Goal: Book appointment/travel/reservation

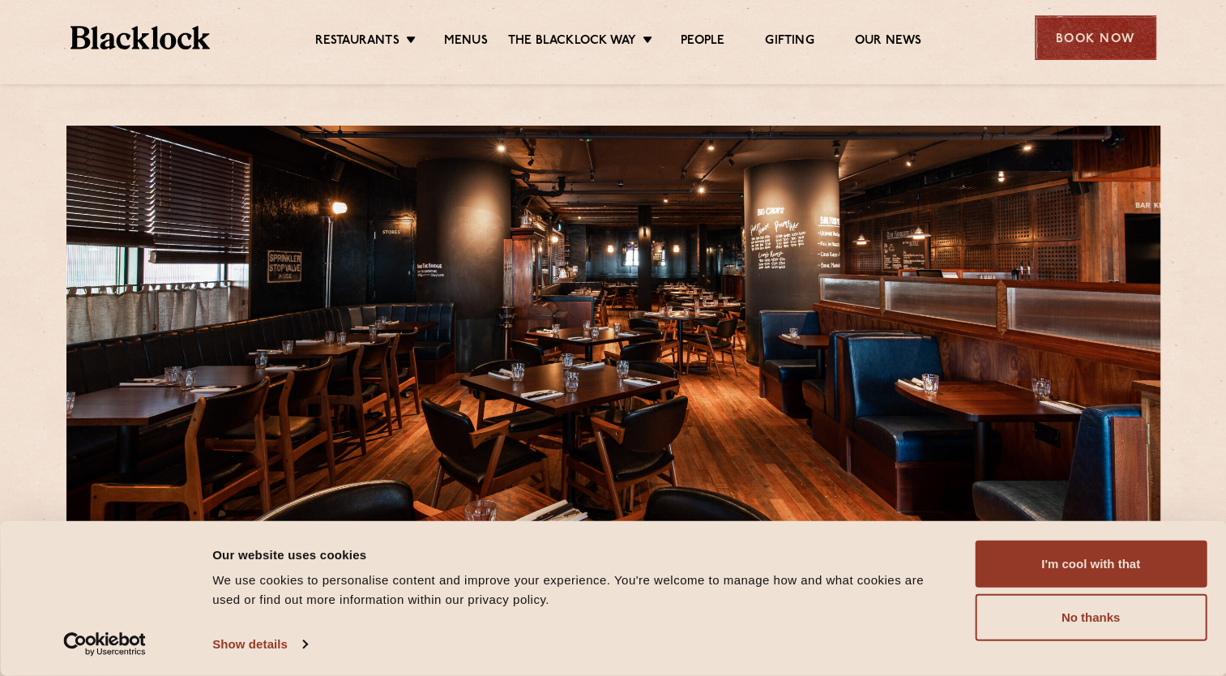
click at [1095, 41] on div "Book Now" at bounding box center [1096, 37] width 122 height 45
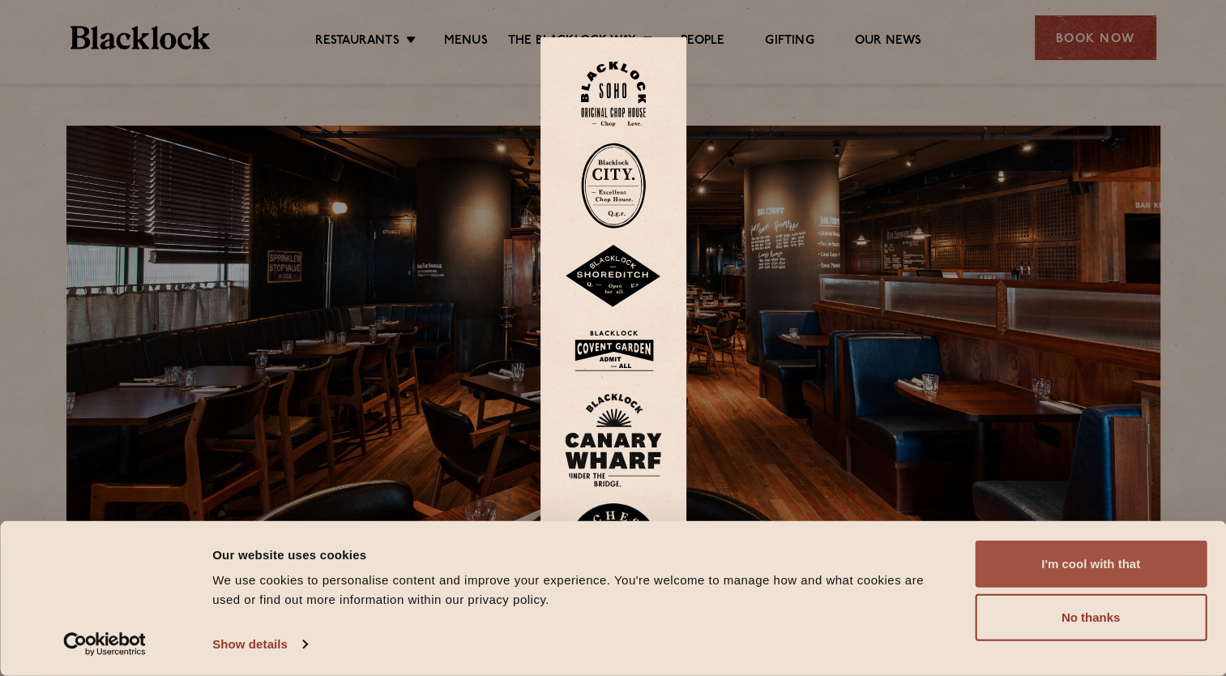
click at [1086, 569] on button "I'm cool with that" at bounding box center [1091, 563] width 232 height 47
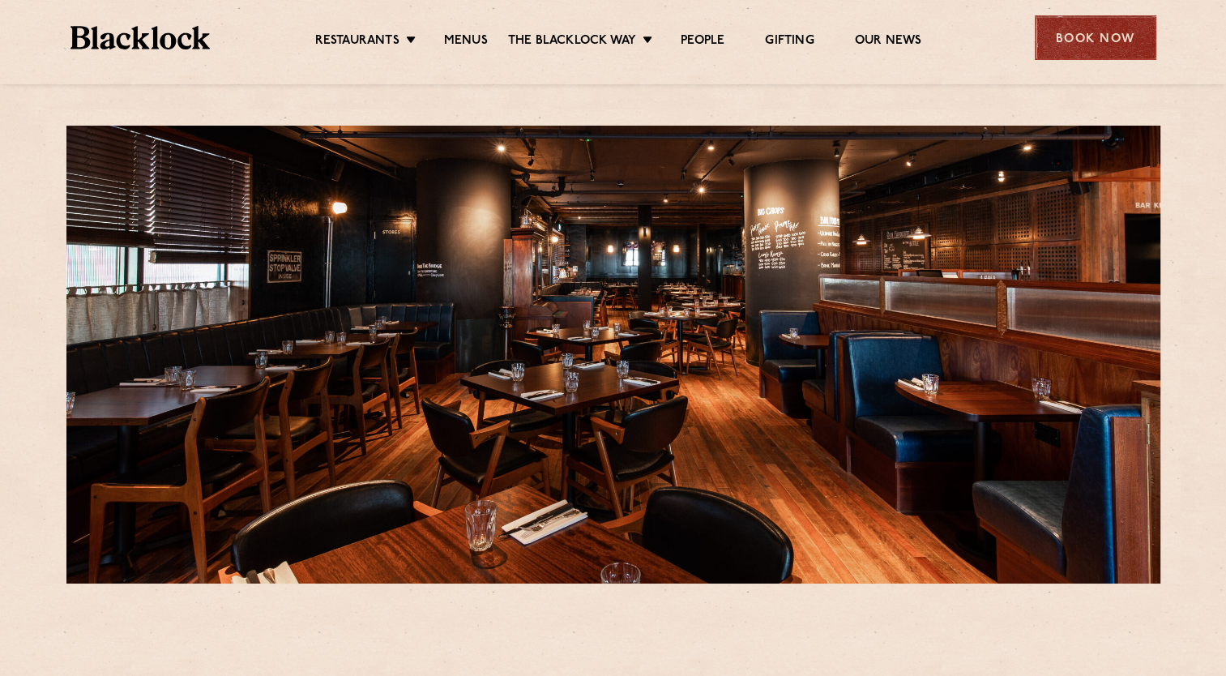
click at [1070, 41] on div "Book Now" at bounding box center [1096, 37] width 122 height 45
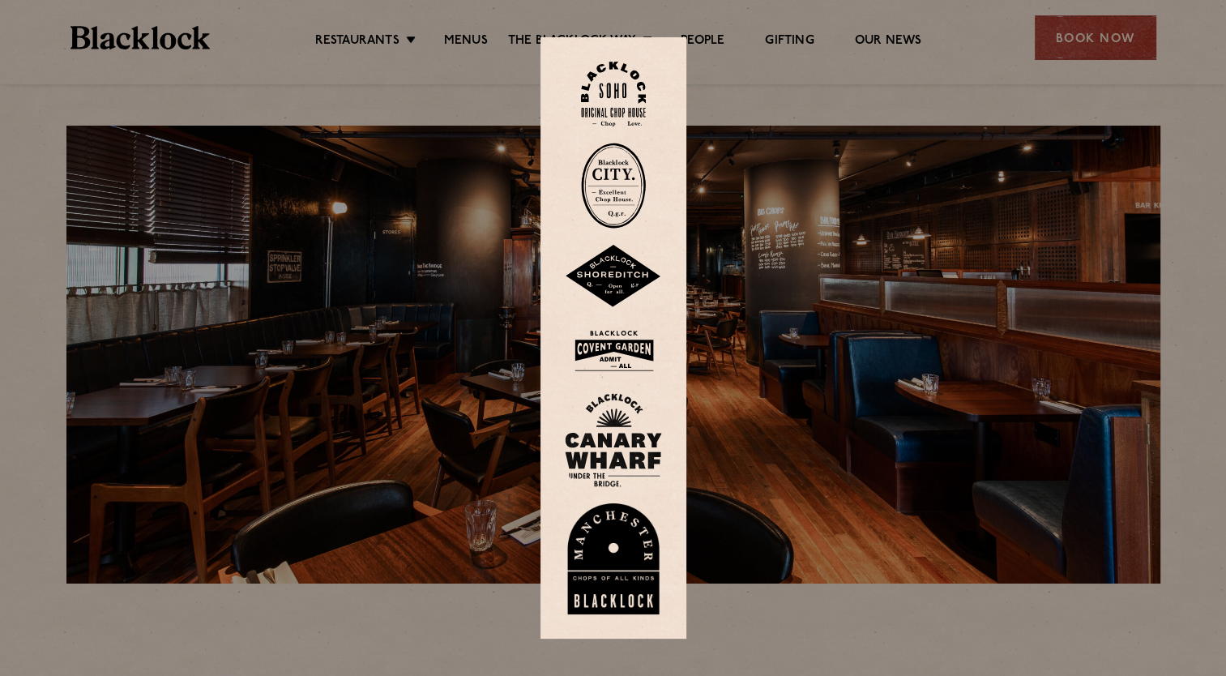
click at [635, 439] on img at bounding box center [613, 440] width 97 height 94
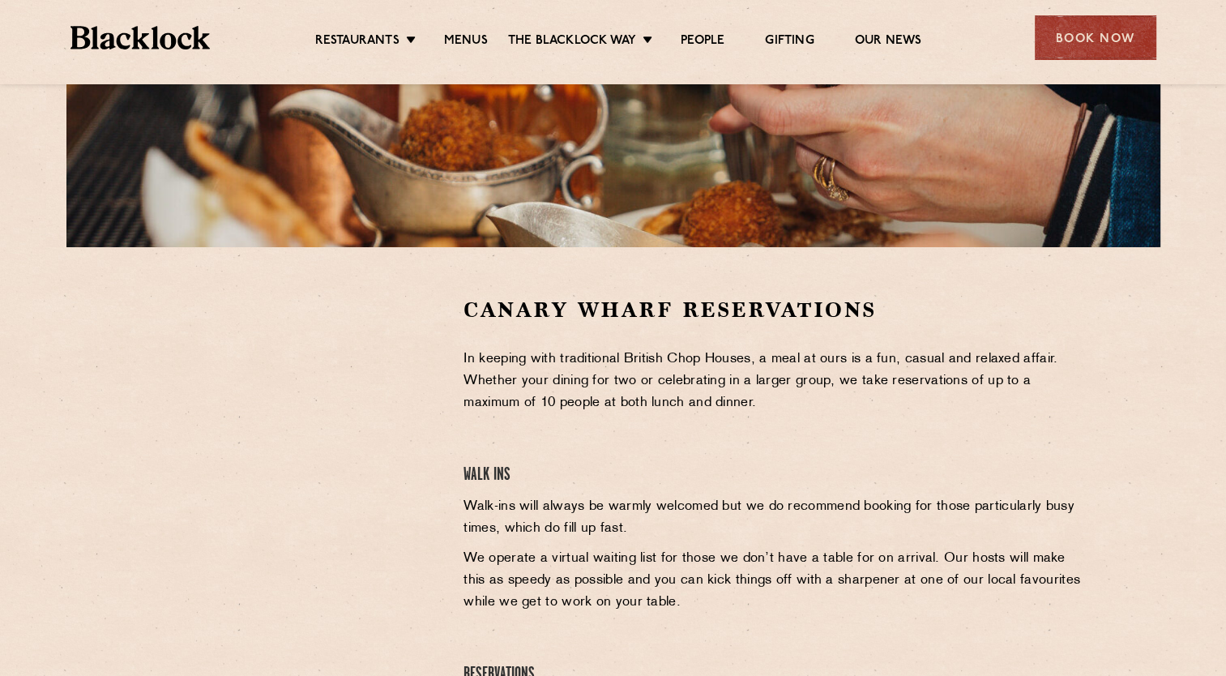
scroll to position [342, 0]
